Goal: Navigation & Orientation: Find specific page/section

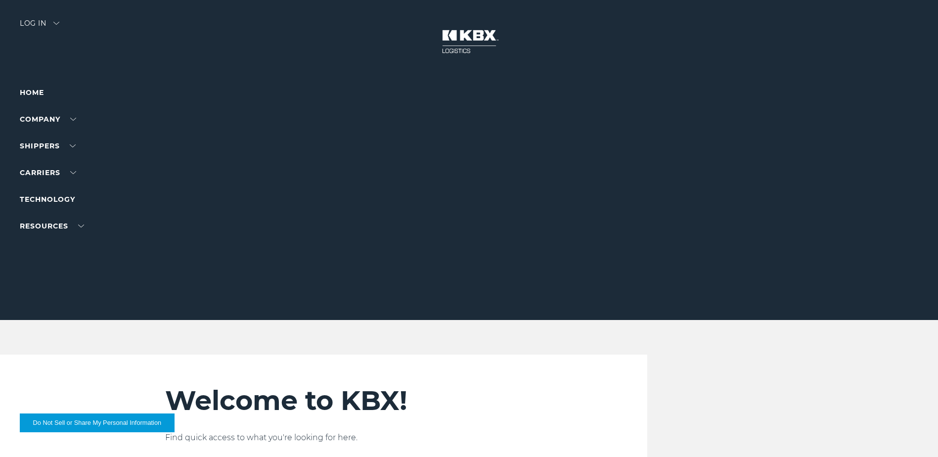
scroll to position [2204, 0]
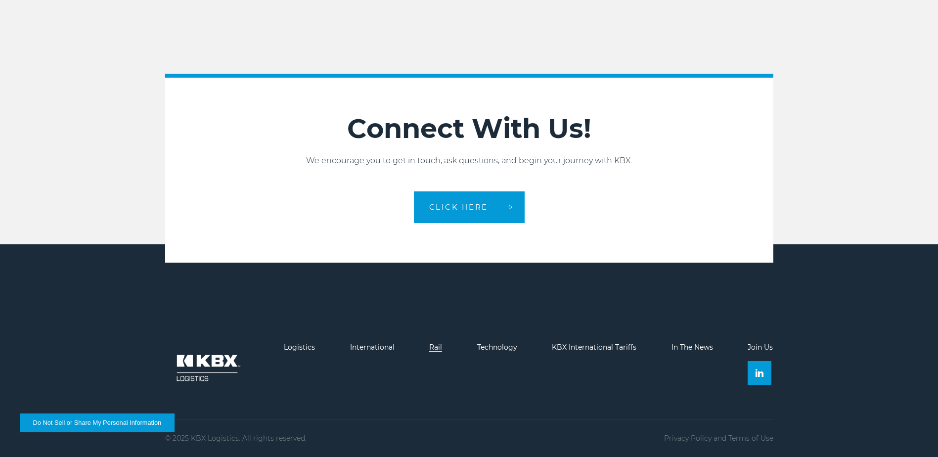
click at [432, 347] on link "Rail" at bounding box center [435, 347] width 13 height 9
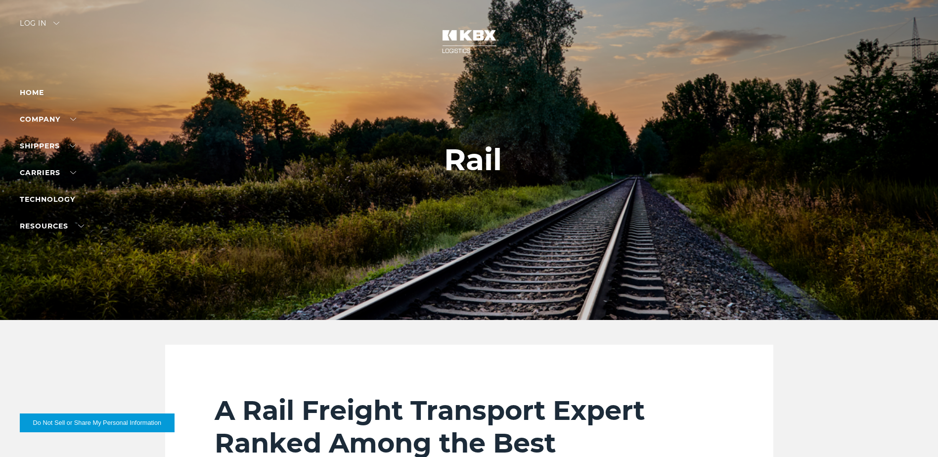
drag, startPoint x: 777, startPoint y: 381, endPoint x: 614, endPoint y: 101, distance: 323.2
click at [47, 29] on div "Log in" at bounding box center [40, 27] width 40 height 14
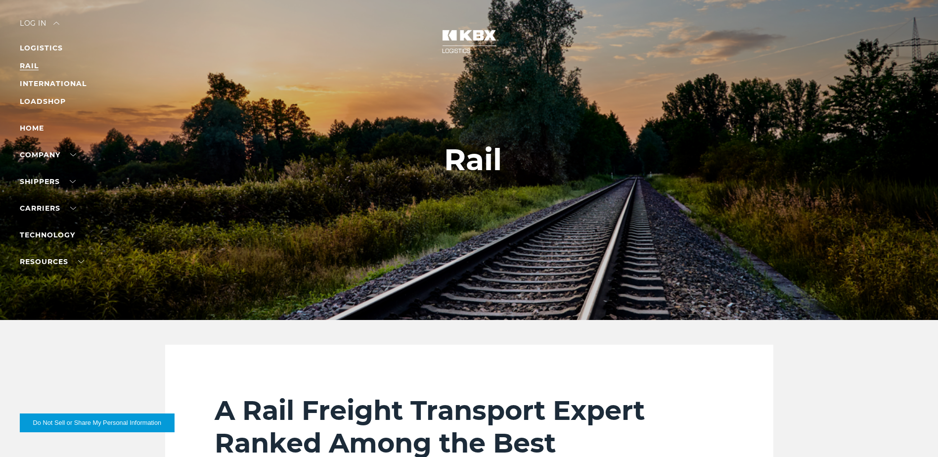
click at [28, 66] on link "RAIL" at bounding box center [29, 65] width 19 height 9
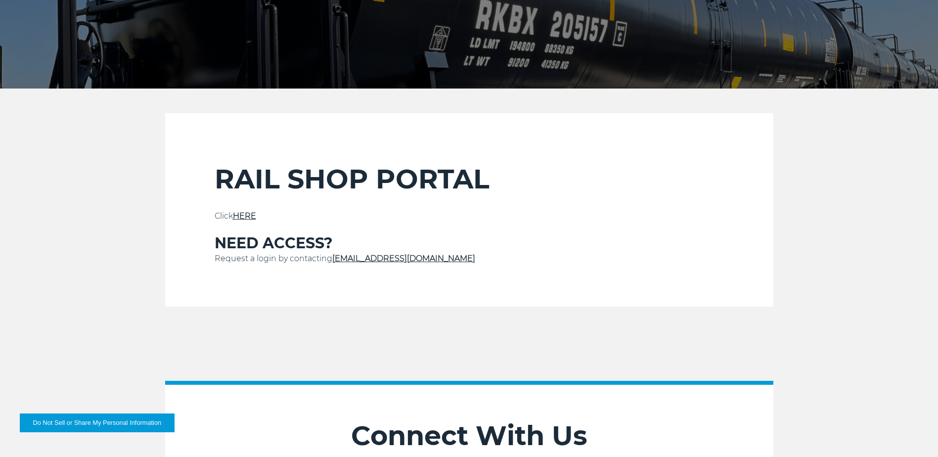
scroll to position [247, 0]
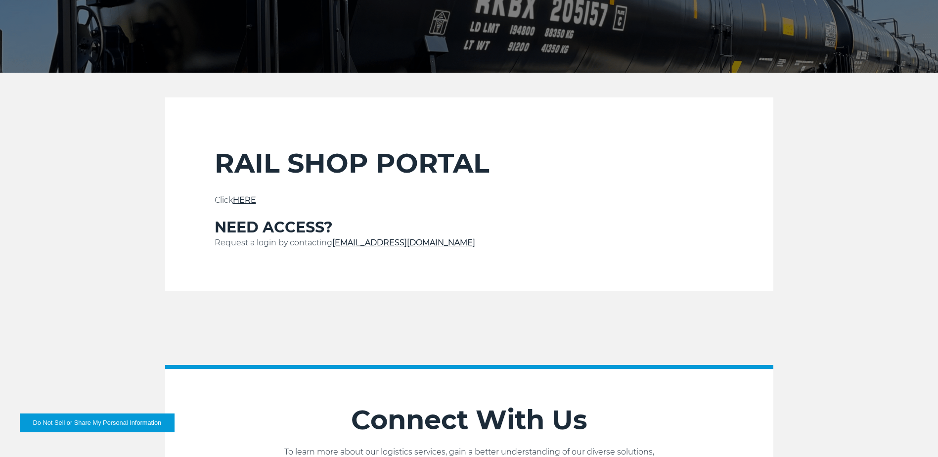
click at [236, 200] on link "HERE" at bounding box center [244, 199] width 23 height 9
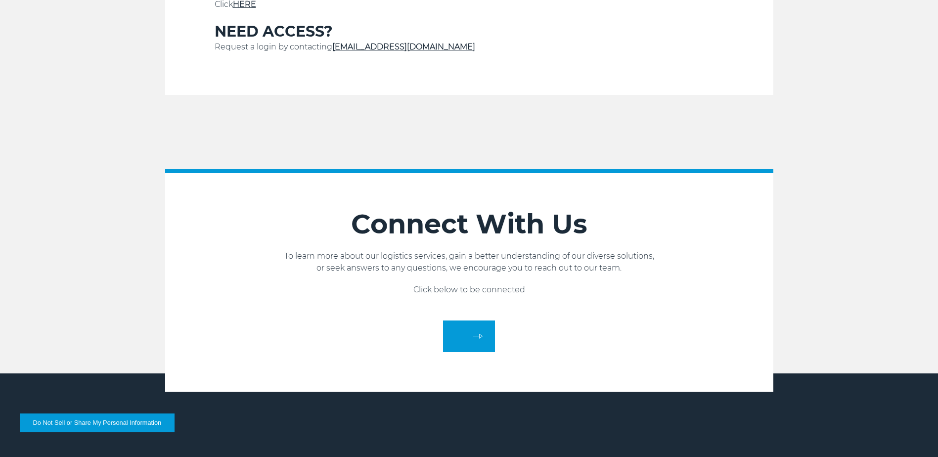
scroll to position [148, 0]
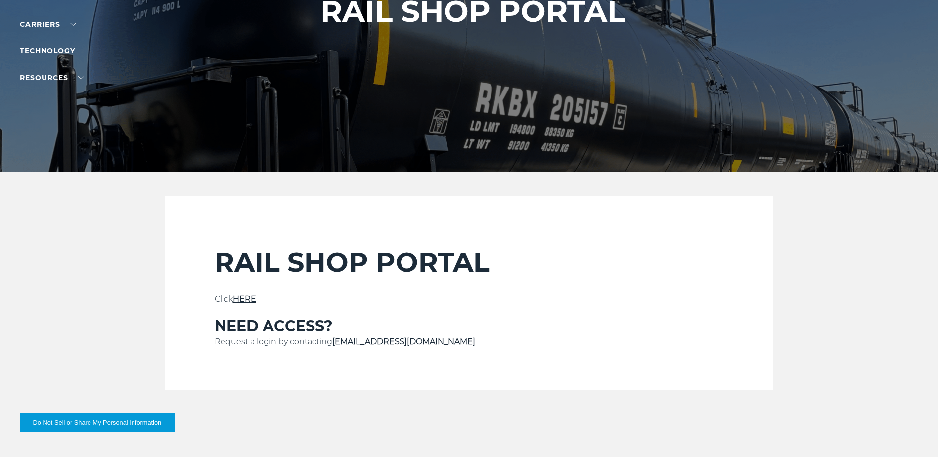
click at [243, 299] on link "HERE" at bounding box center [244, 298] width 23 height 9
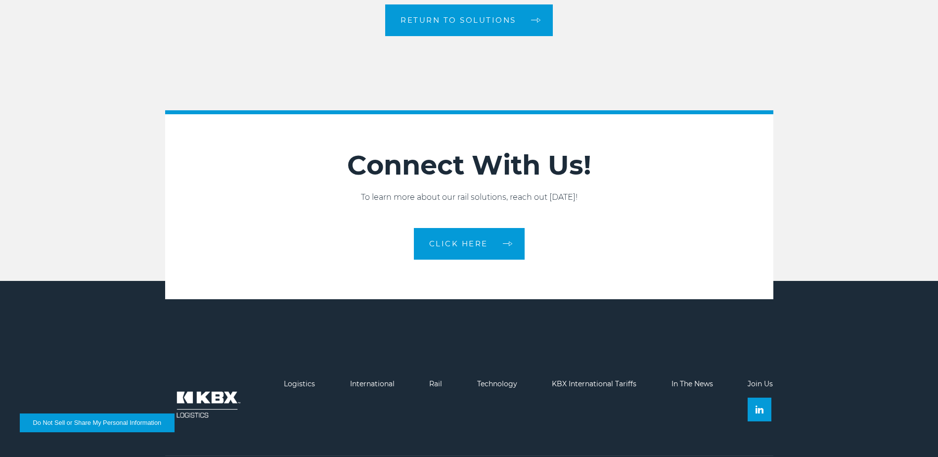
scroll to position [1662, 0]
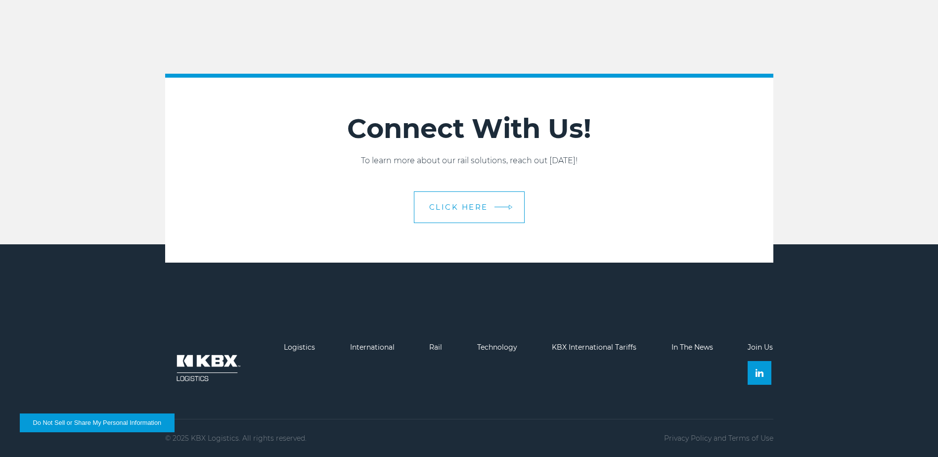
click at [479, 216] on link "CLICK HERE" at bounding box center [469, 207] width 111 height 32
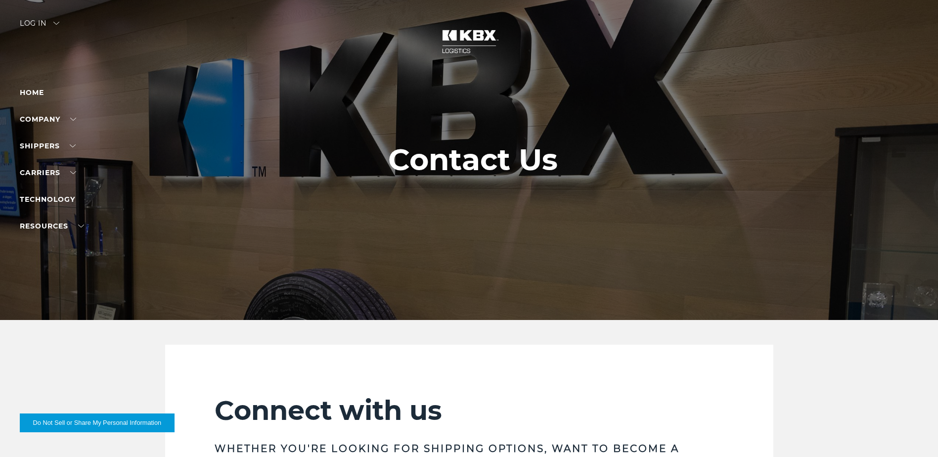
click at [56, 28] on div "Log in" at bounding box center [40, 27] width 40 height 14
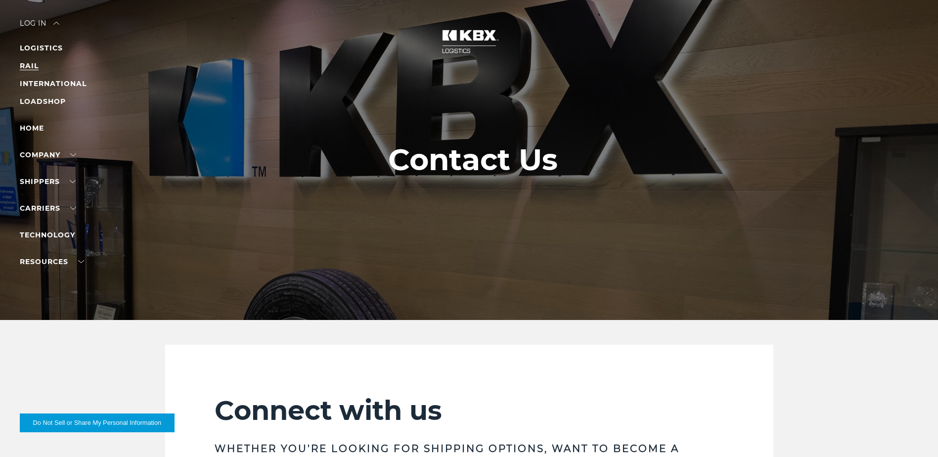
click at [23, 69] on link "RAIL" at bounding box center [29, 65] width 19 height 9
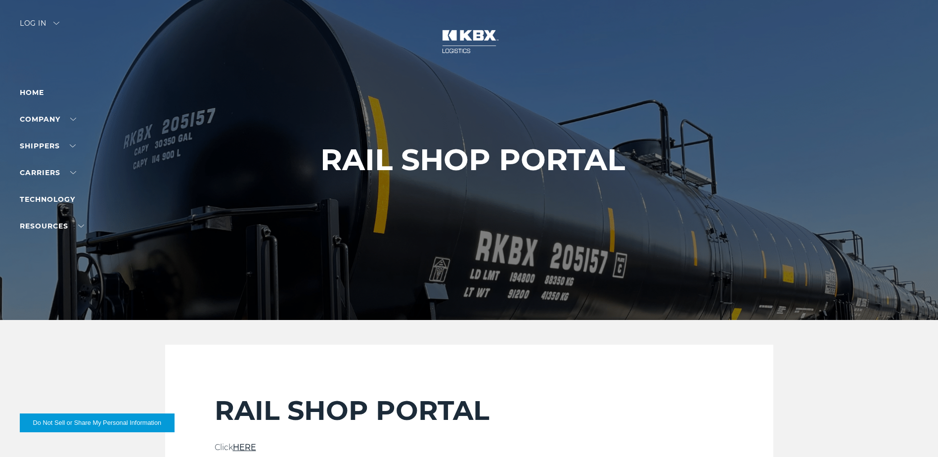
scroll to position [297, 0]
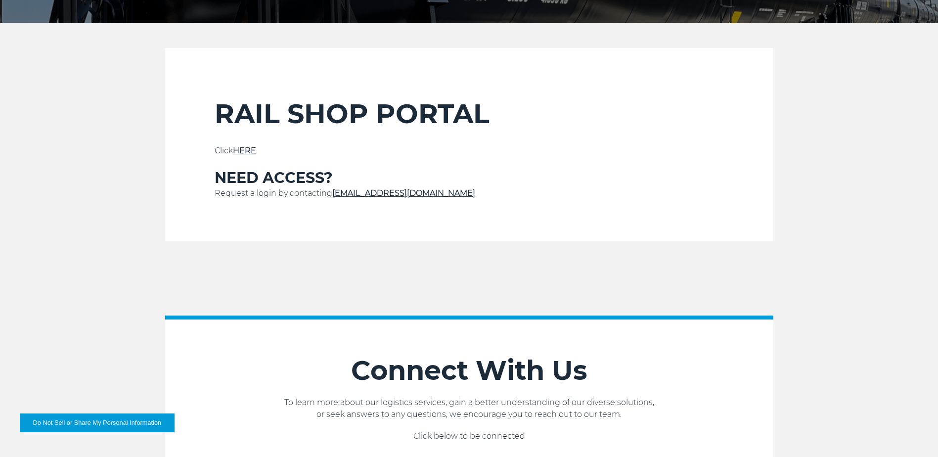
click at [244, 144] on div "RAIL SHOP PORTAL Click HERE NEED ACCESS? Request a login by contacting Service@…" at bounding box center [469, 169] width 509 height 144
click at [241, 148] on link "HERE" at bounding box center [244, 150] width 23 height 9
